Goal: Information Seeking & Learning: Learn about a topic

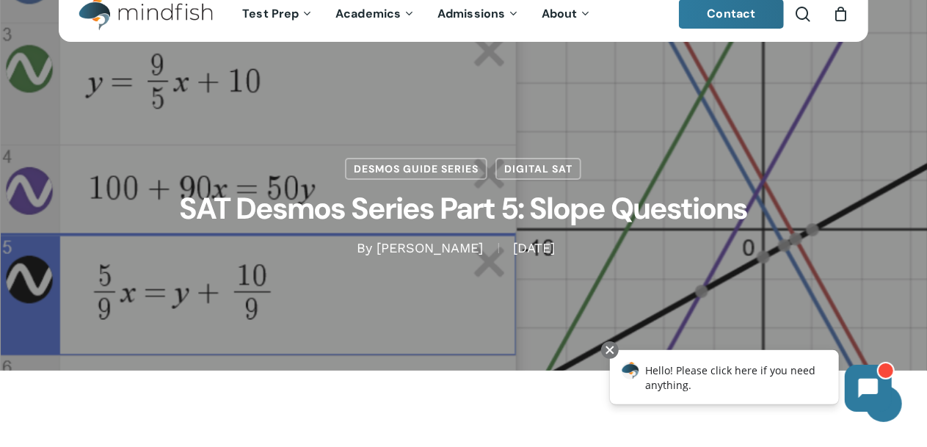
scroll to position [29, 0]
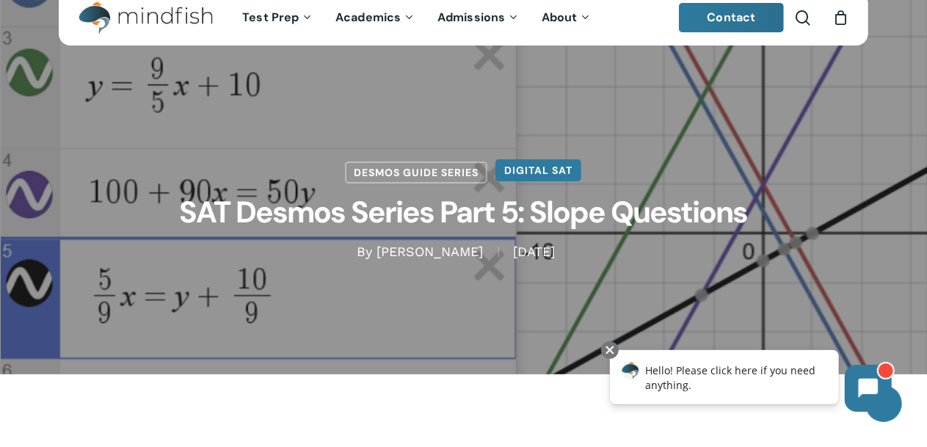
click at [541, 174] on link "Digital SAT" at bounding box center [538, 170] width 86 height 22
click at [565, 280] on div "Desmos Guide Series Digital SAT SAT Desmos Series Part 5: Slope Questions By [P…" at bounding box center [463, 173] width 809 height 404
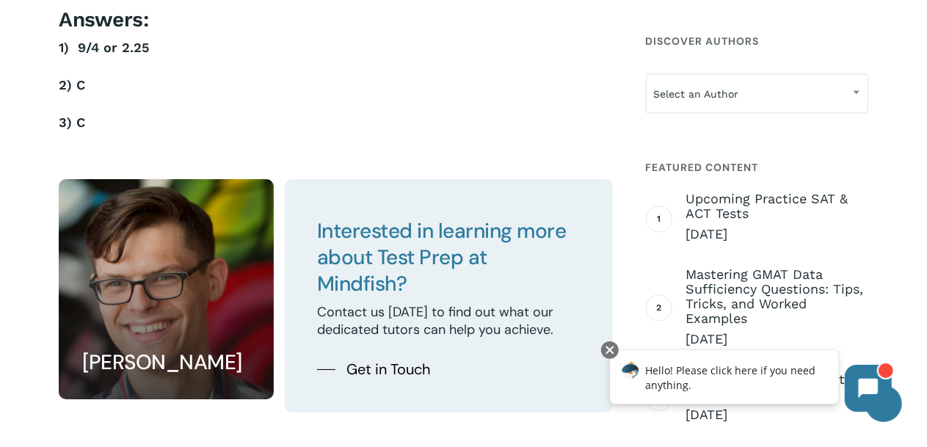
scroll to position [5253, 0]
